Goal: Information Seeking & Learning: Find contact information

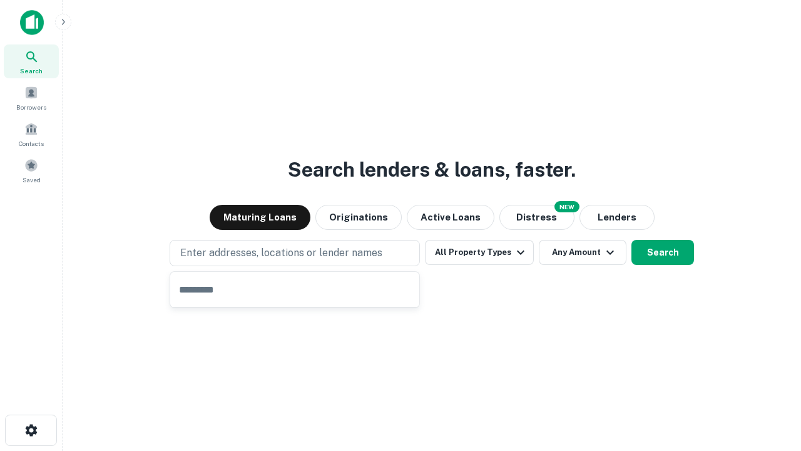
type input "**********"
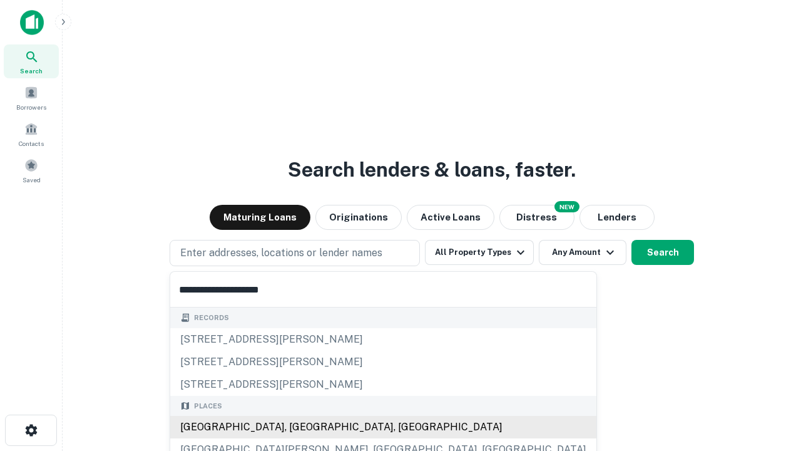
click at [299, 427] on div "Santa Monica, CA, USA" at bounding box center [383, 427] width 426 height 23
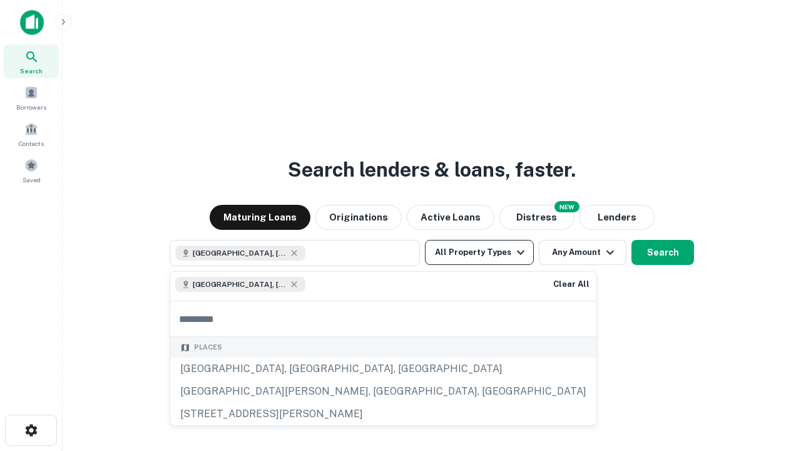
click at [479, 252] on button "All Property Types" at bounding box center [479, 252] width 109 height 25
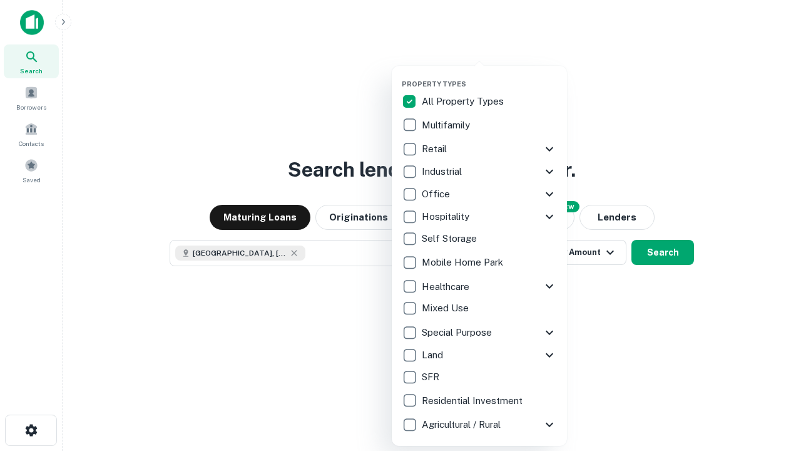
click at [489, 76] on button "button" at bounding box center [489, 76] width 175 height 1
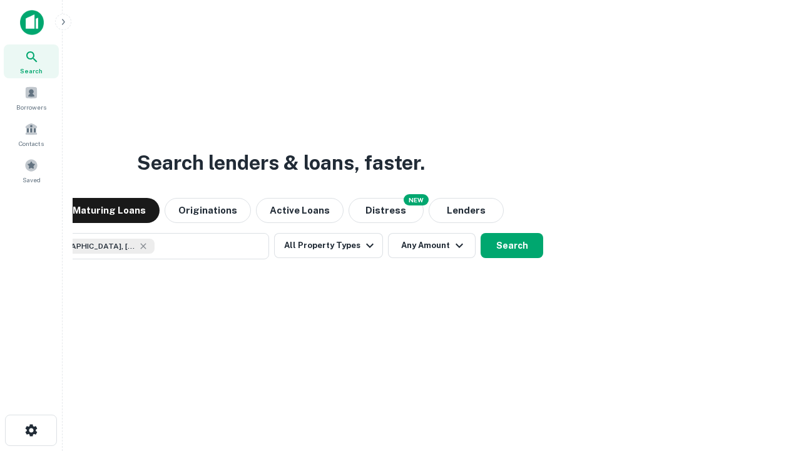
scroll to position [20, 0]
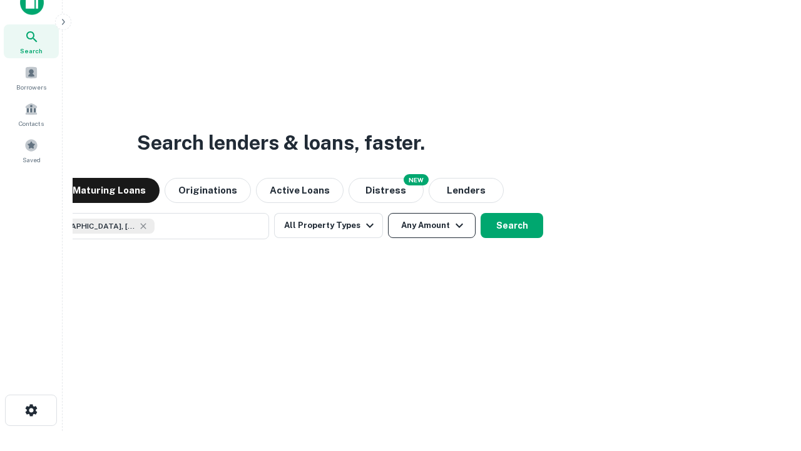
click at [388, 213] on button "Any Amount" at bounding box center [432, 225] width 88 height 25
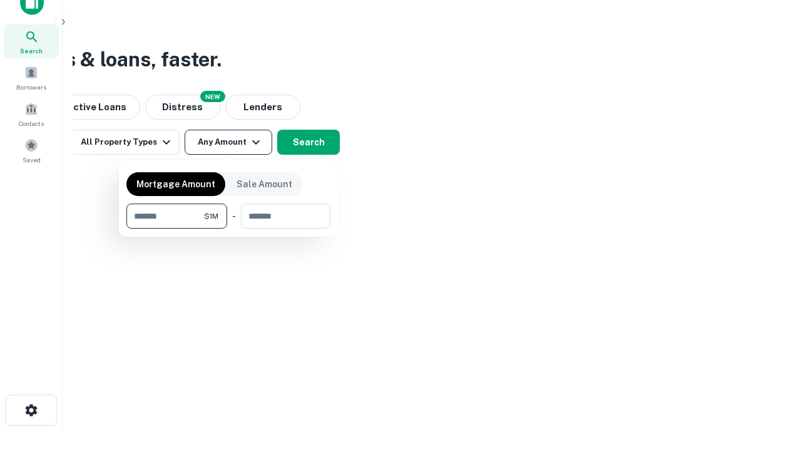
type input "*******"
click at [228, 228] on button "button" at bounding box center [228, 228] width 204 height 1
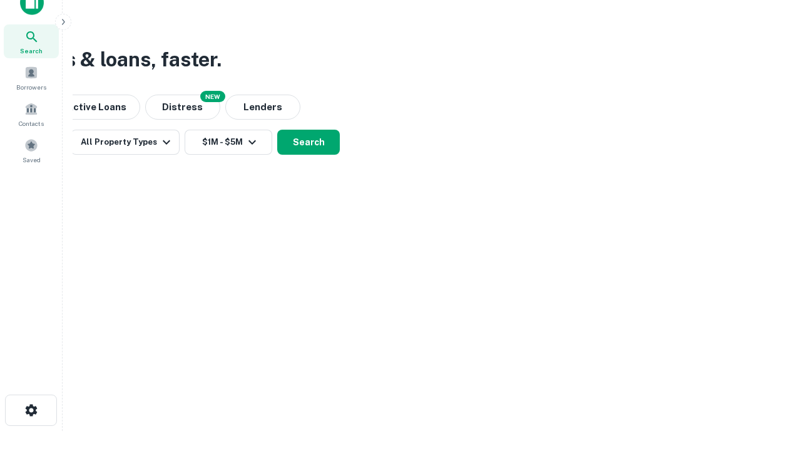
scroll to position [20, 0]
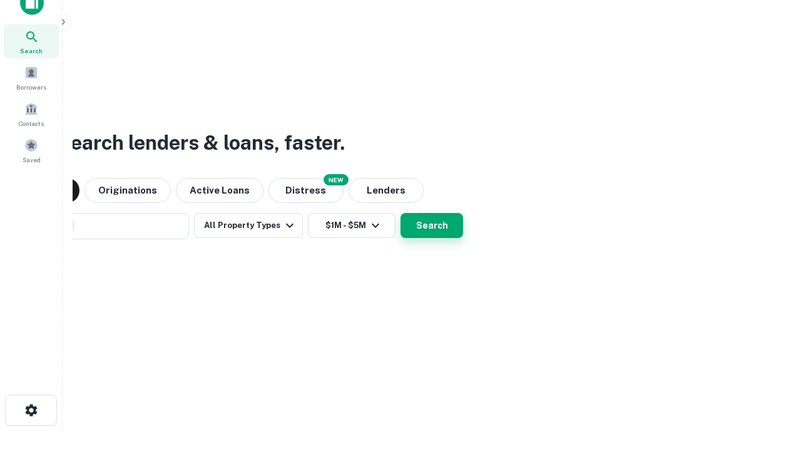
click at [401, 213] on button "Search" at bounding box center [432, 225] width 63 height 25
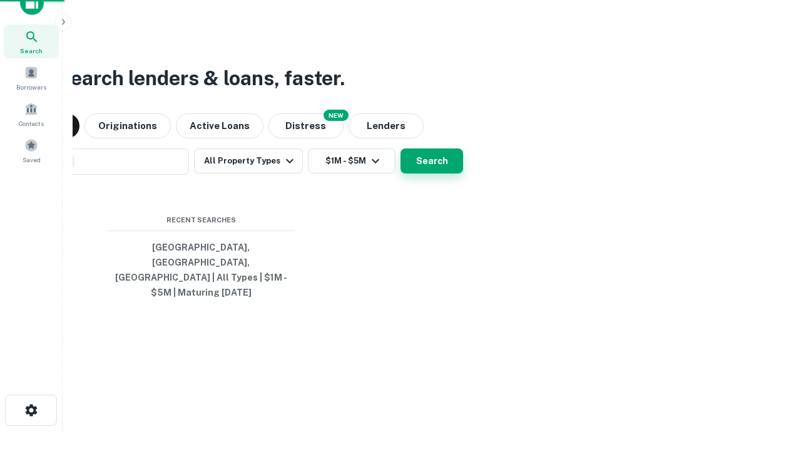
scroll to position [41, 354]
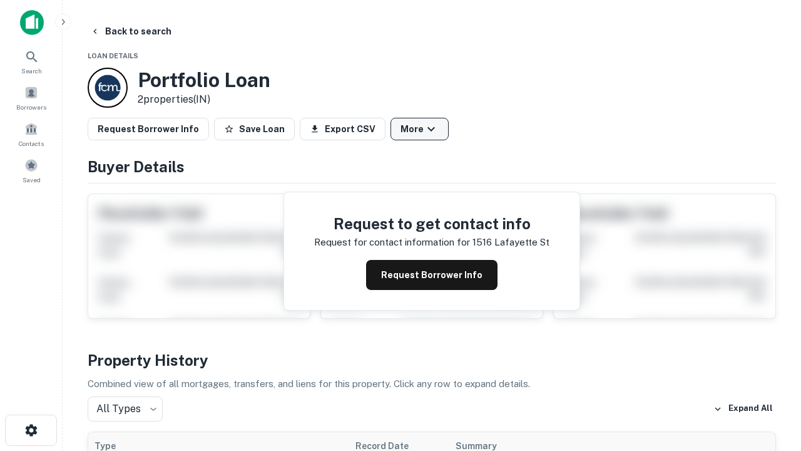
click at [419, 129] on button "More" at bounding box center [419, 129] width 58 height 23
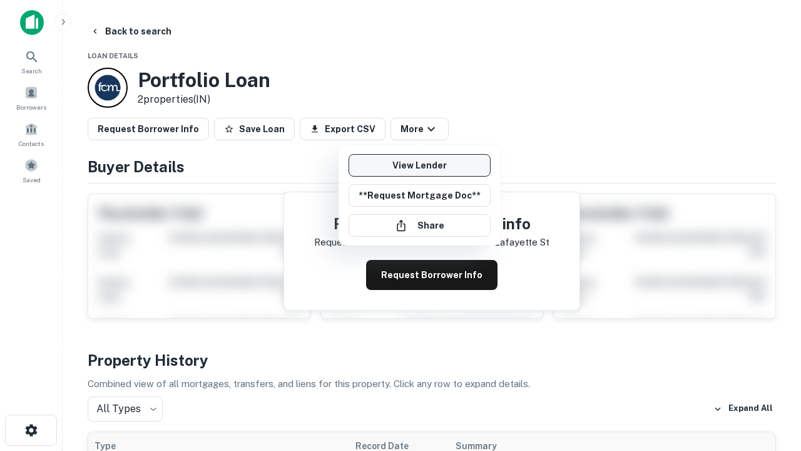
click at [419, 165] on link "View Lender" at bounding box center [420, 165] width 142 height 23
